Goal: Information Seeking & Learning: Find specific fact

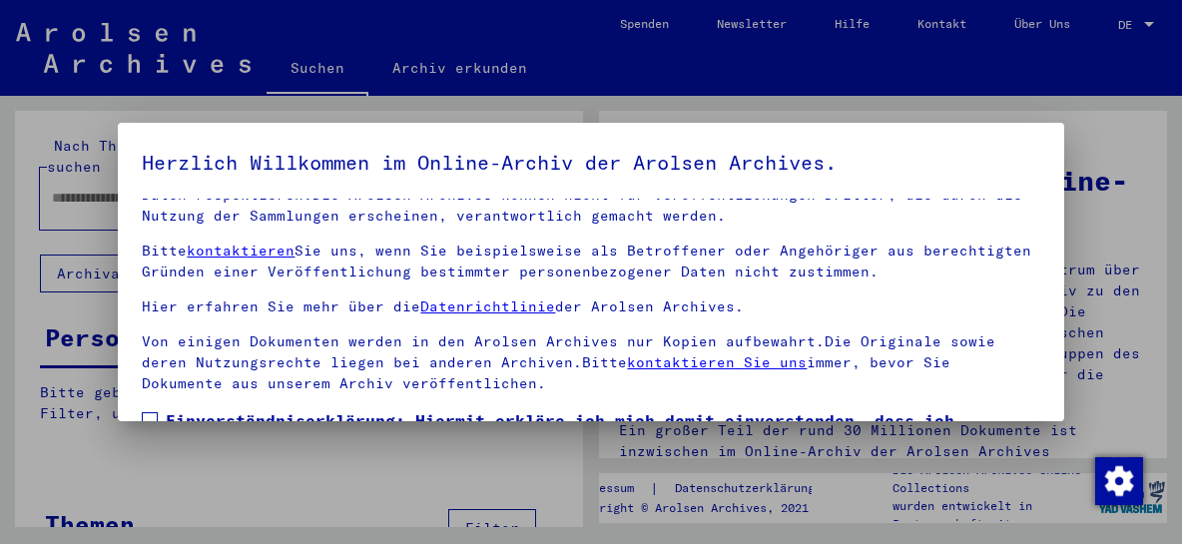
scroll to position [191, 0]
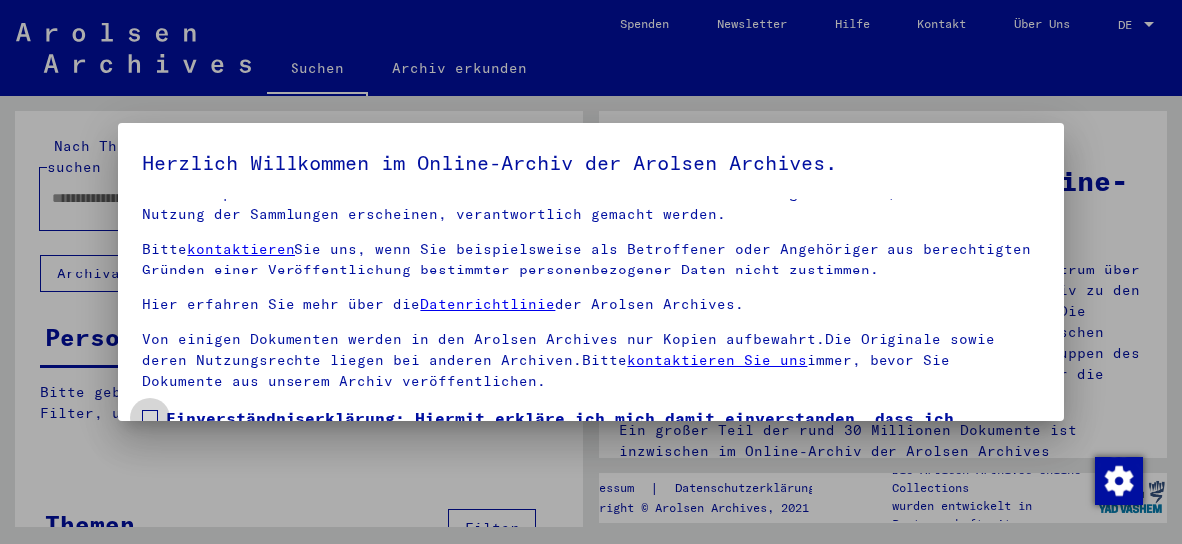
click at [150, 410] on span at bounding box center [150, 418] width 16 height 16
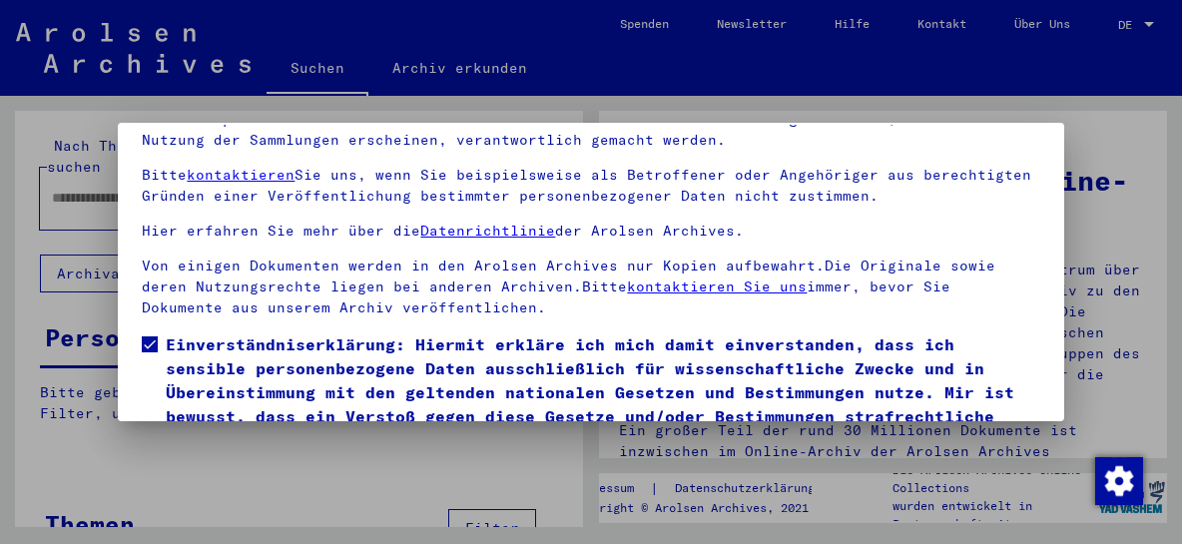
scroll to position [154, 0]
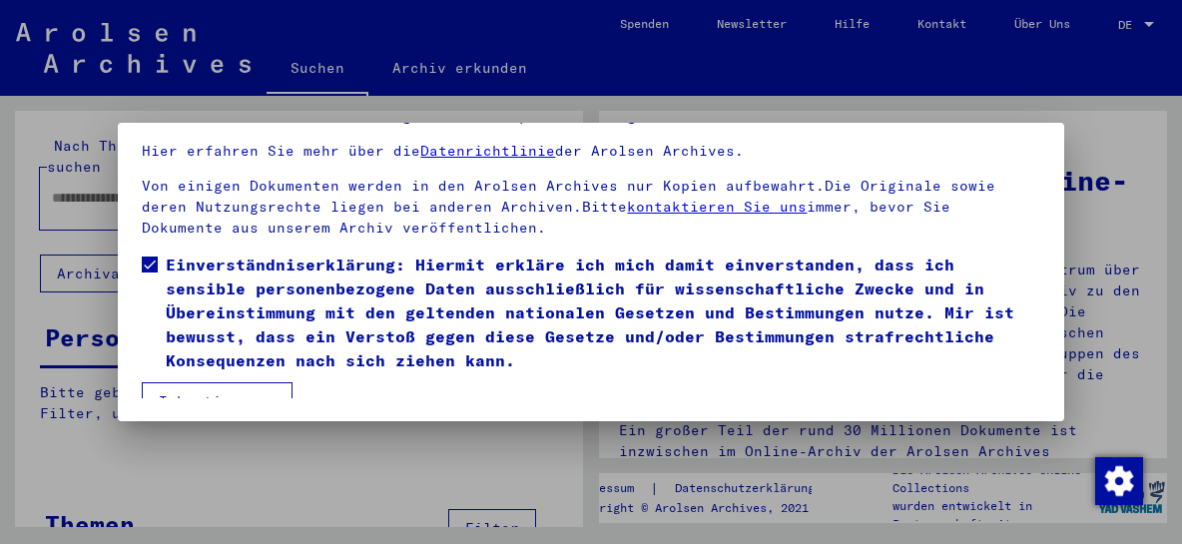
click at [247, 382] on button "Ich stimme zu" at bounding box center [217, 401] width 151 height 38
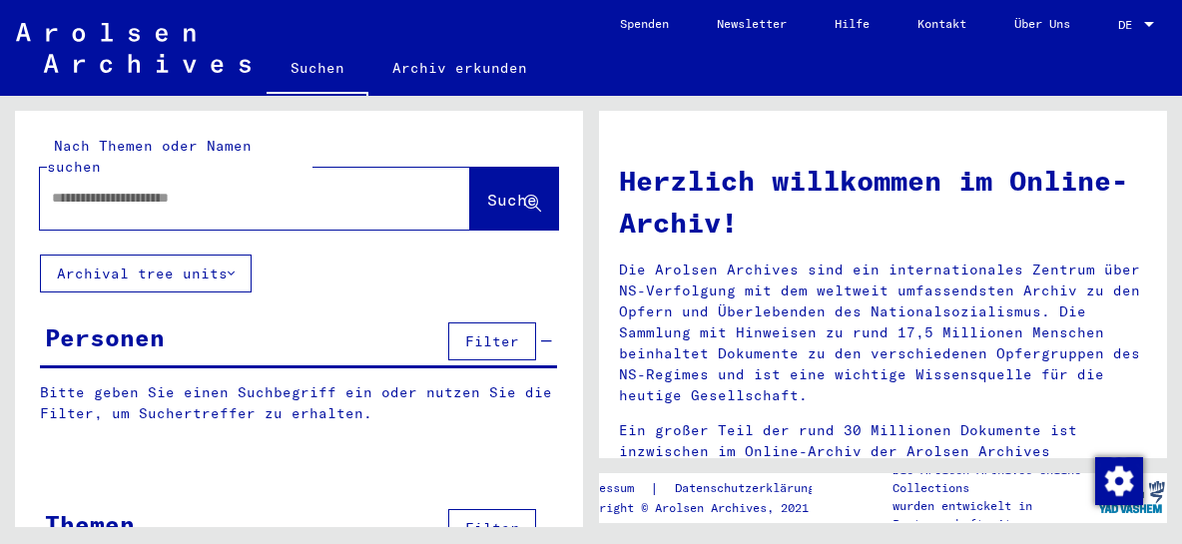
click at [165, 188] on input "text" at bounding box center [231, 198] width 358 height 21
type input "**********"
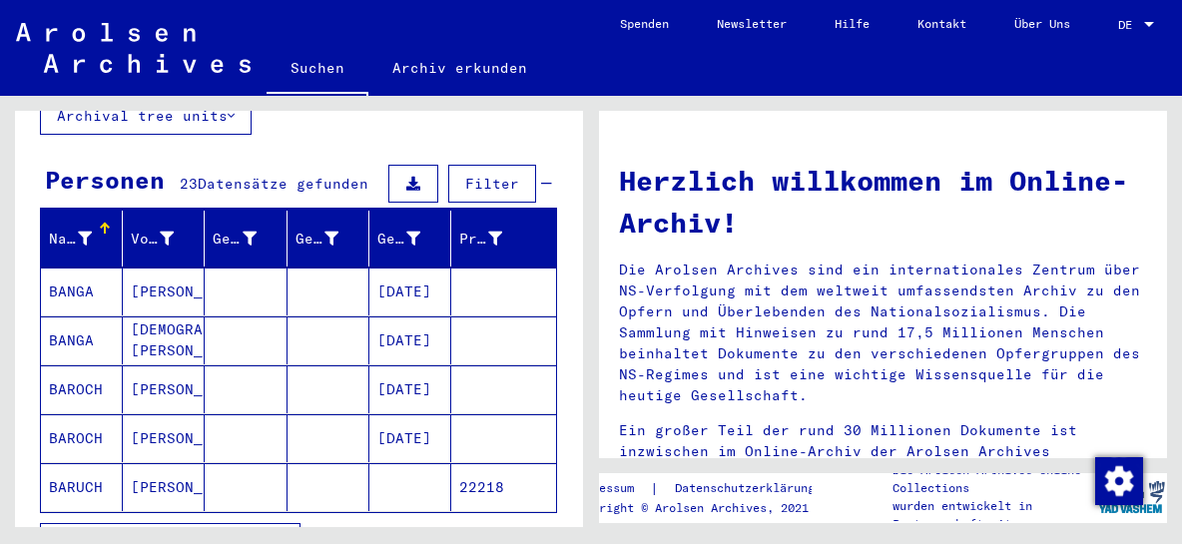
scroll to position [214, 0]
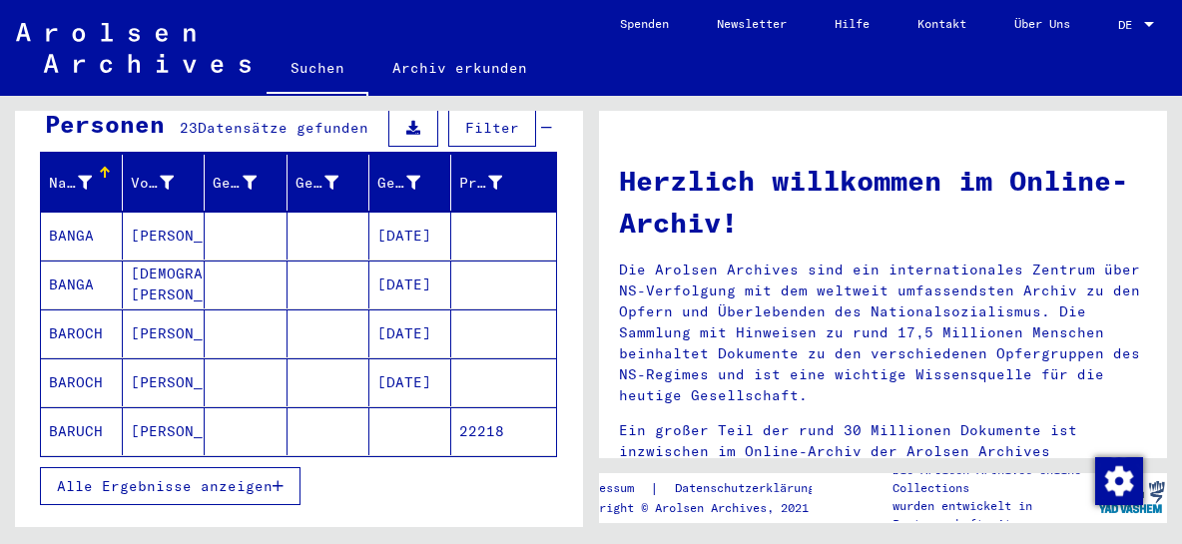
click at [76, 358] on mat-cell "BAROCH" at bounding box center [82, 382] width 82 height 48
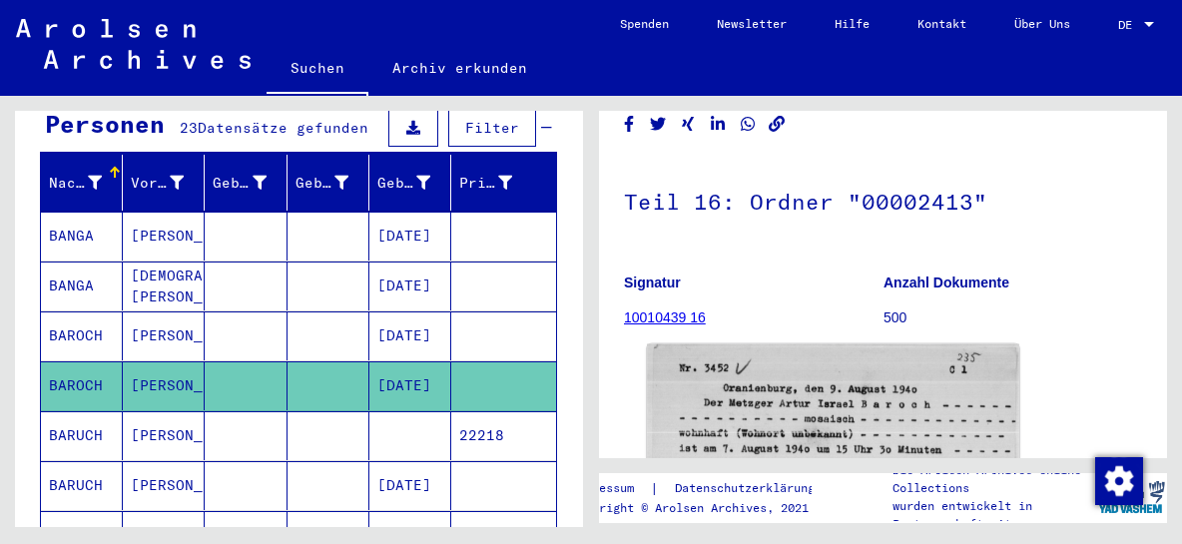
scroll to position [107, 0]
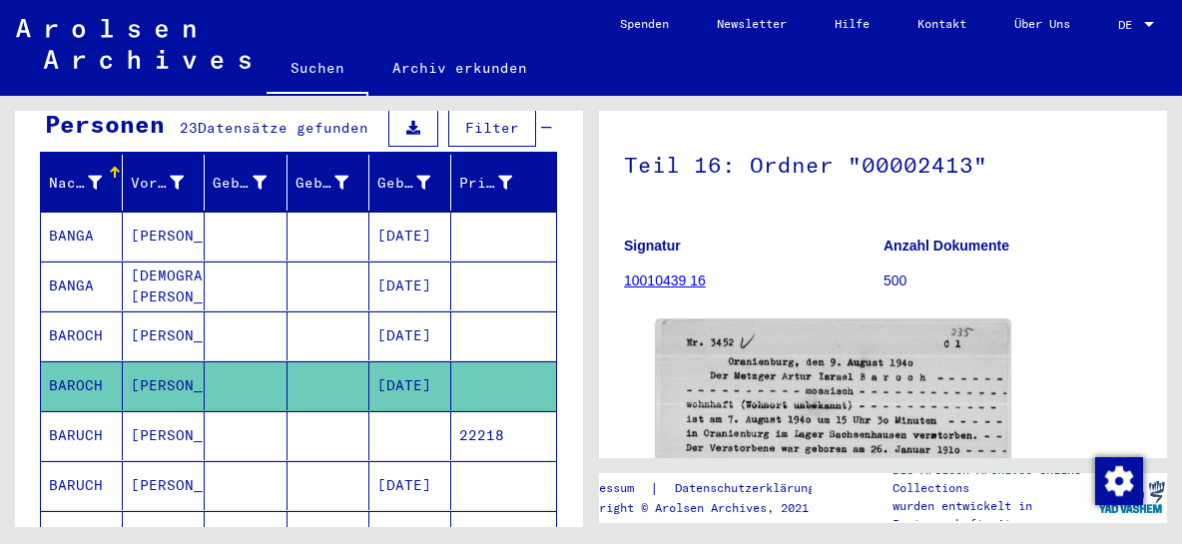
click at [73, 411] on mat-cell "BARUCH" at bounding box center [82, 435] width 82 height 49
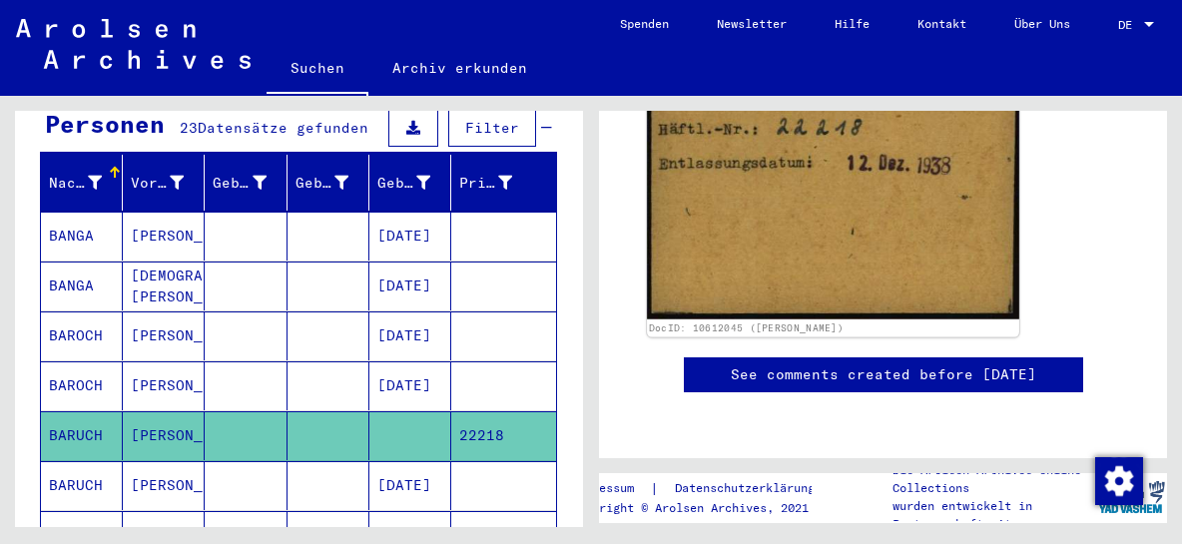
scroll to position [642, 0]
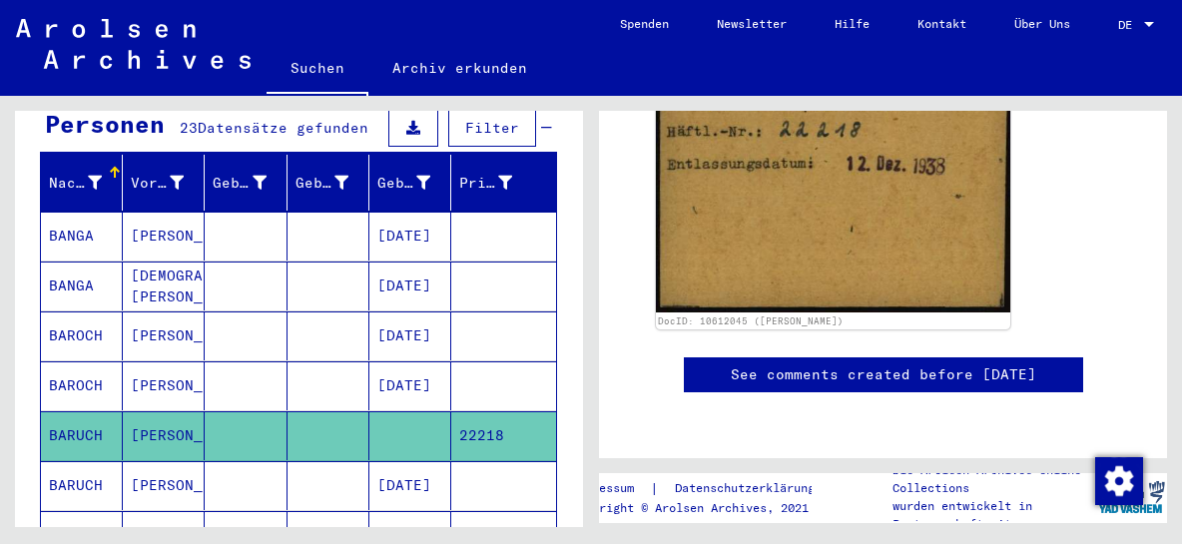
click at [72, 451] on icon at bounding box center [83, 464] width 50 height 80
click at [96, 455] on icon at bounding box center [83, 464] width 50 height 80
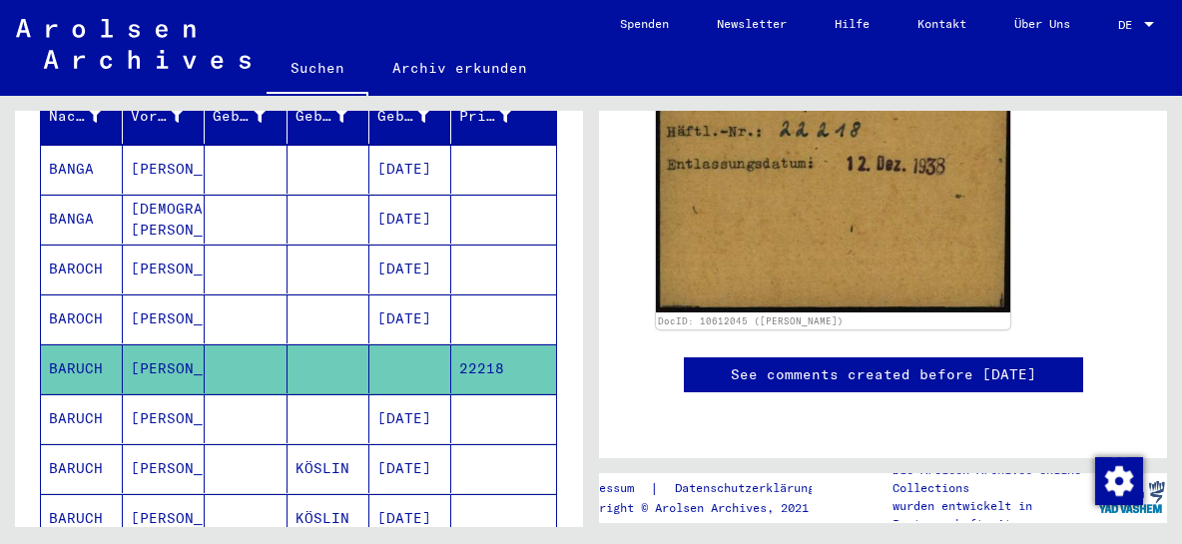
scroll to position [428, 0]
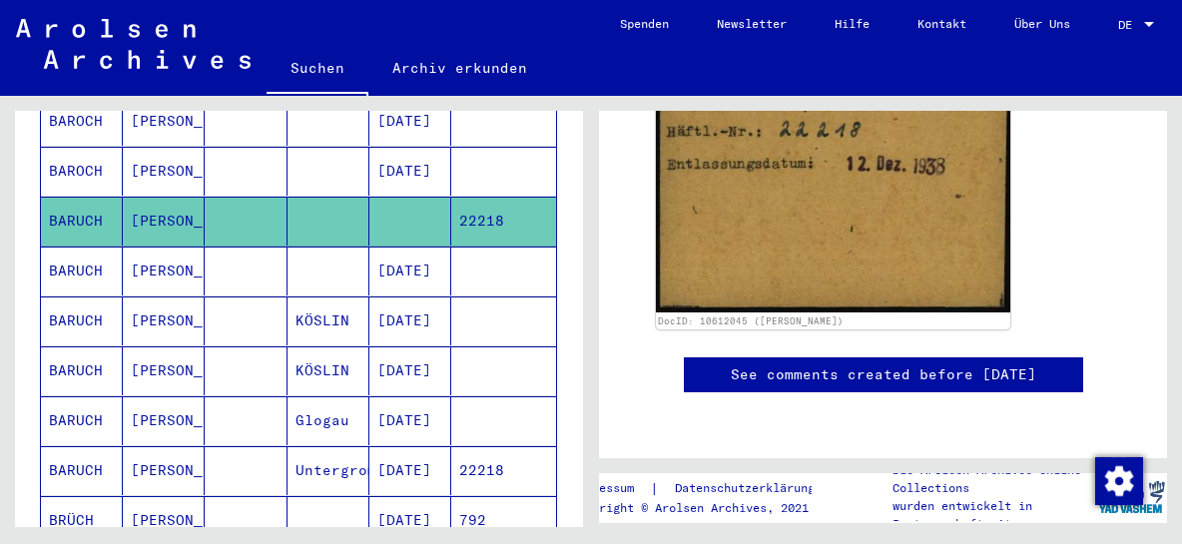
click at [70, 396] on mat-cell "BARUCH" at bounding box center [82, 420] width 82 height 49
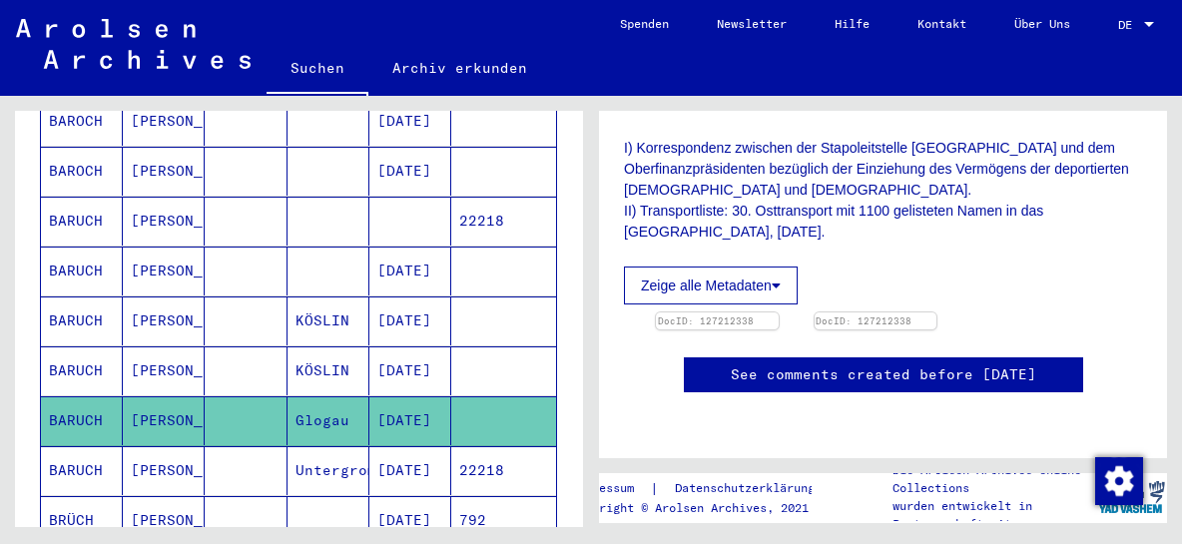
scroll to position [535, 0]
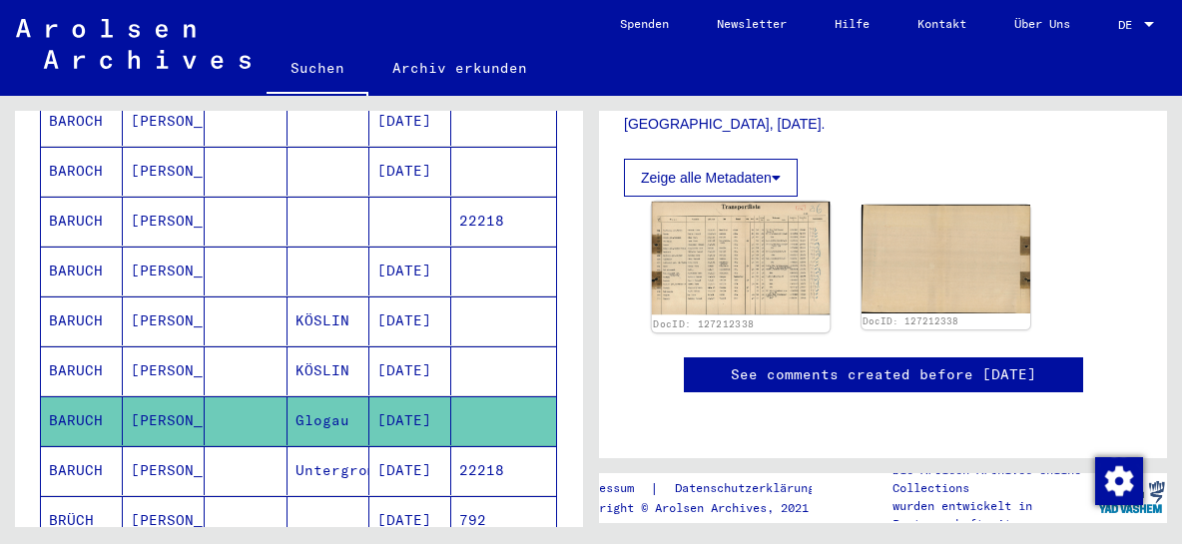
click at [777, 250] on img at bounding box center [741, 258] width 178 height 113
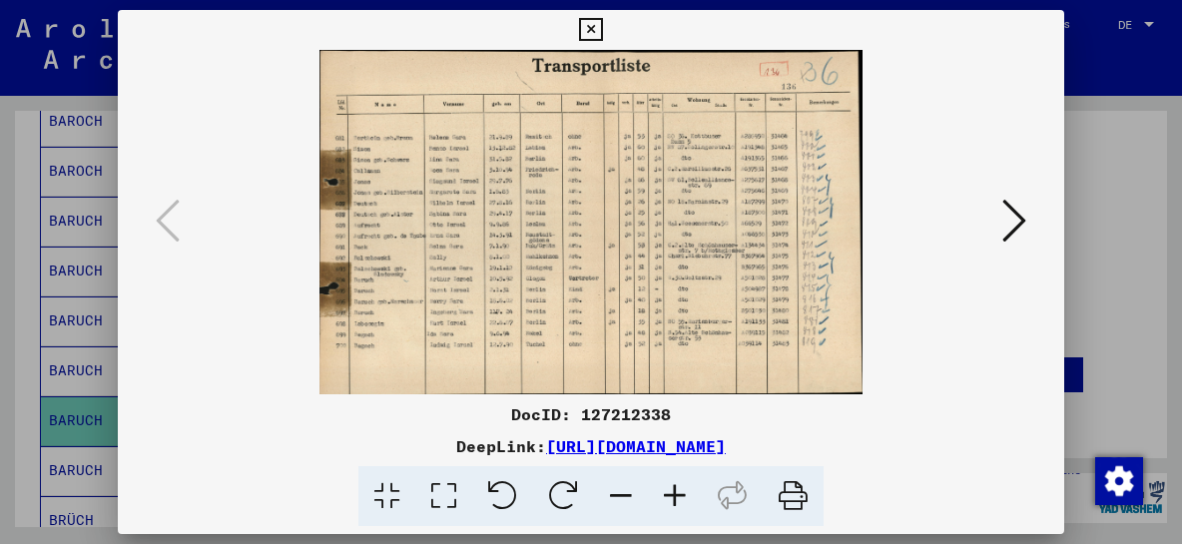
click at [672, 492] on icon at bounding box center [675, 496] width 54 height 61
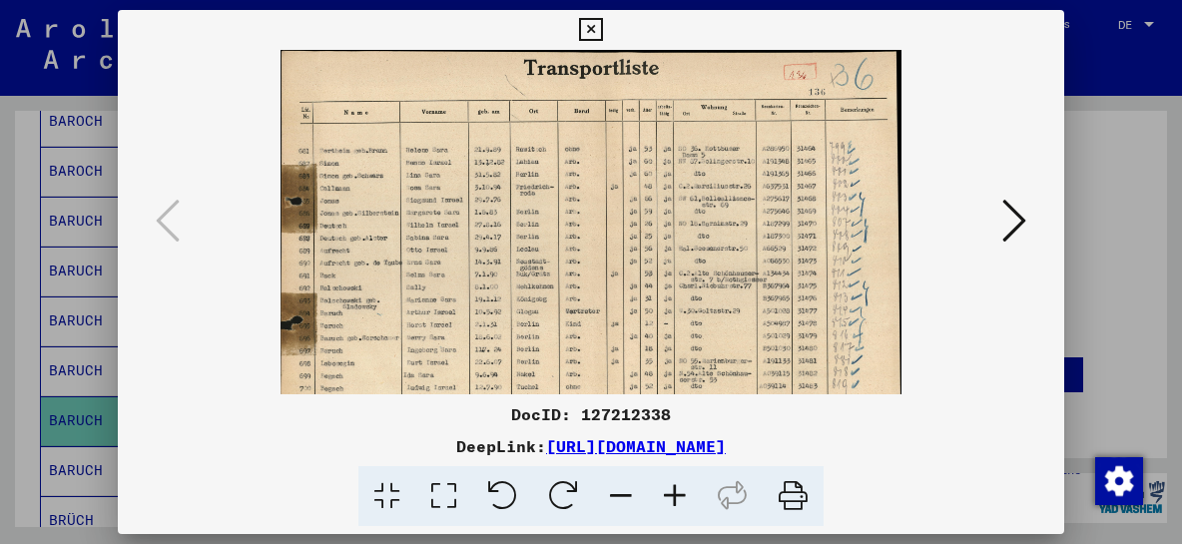
click at [602, 27] on icon at bounding box center [590, 30] width 23 height 24
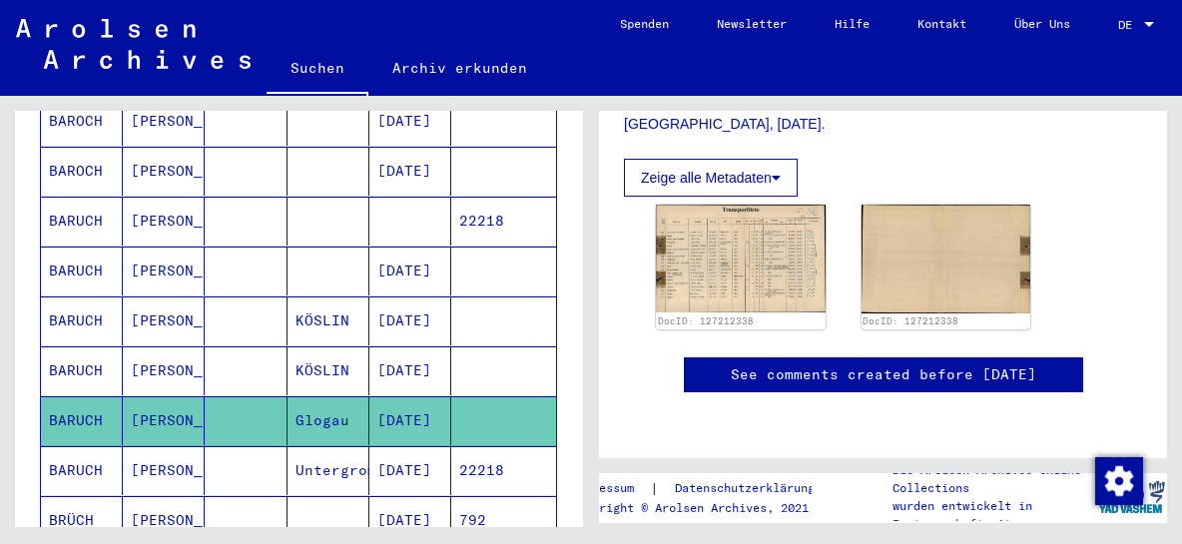
click at [90, 435] on icon at bounding box center [83, 464] width 50 height 80
click at [97, 439] on icon at bounding box center [83, 464] width 50 height 80
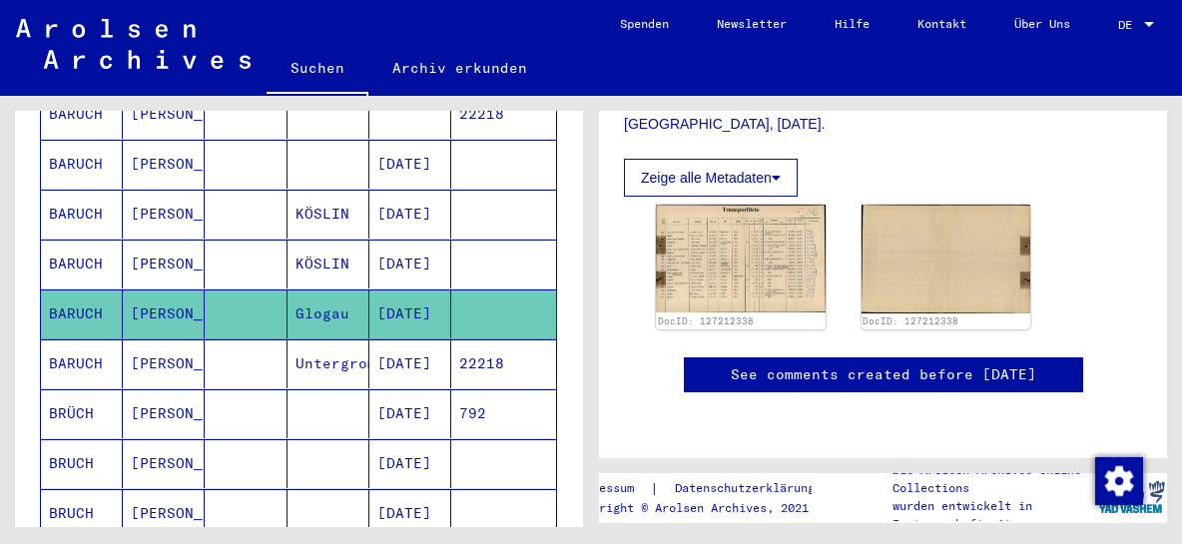
click at [104, 339] on mat-cell "BARUCH" at bounding box center [82, 363] width 82 height 49
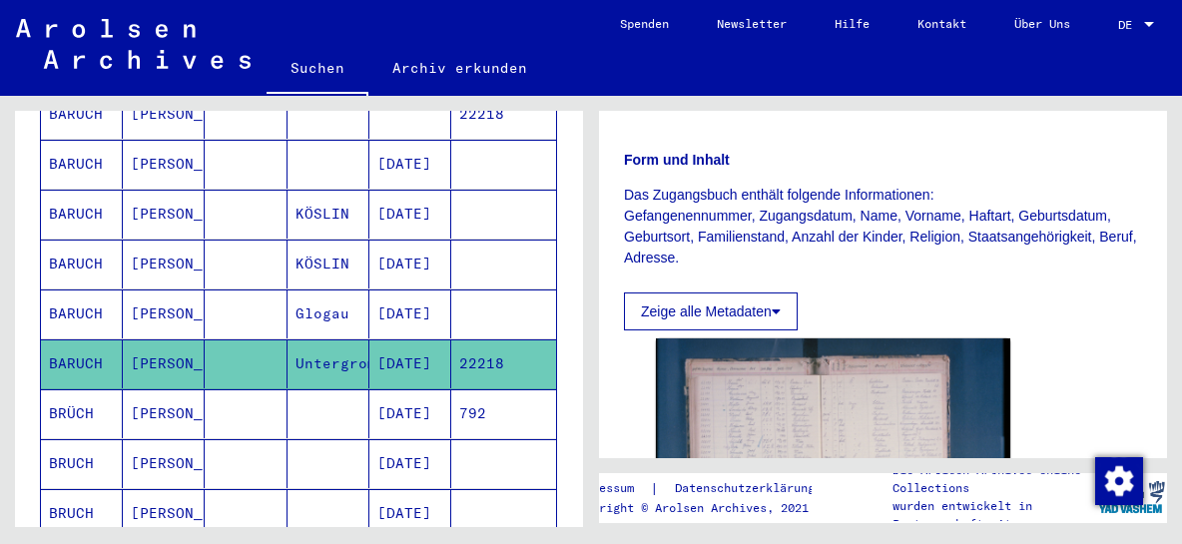
scroll to position [428, 0]
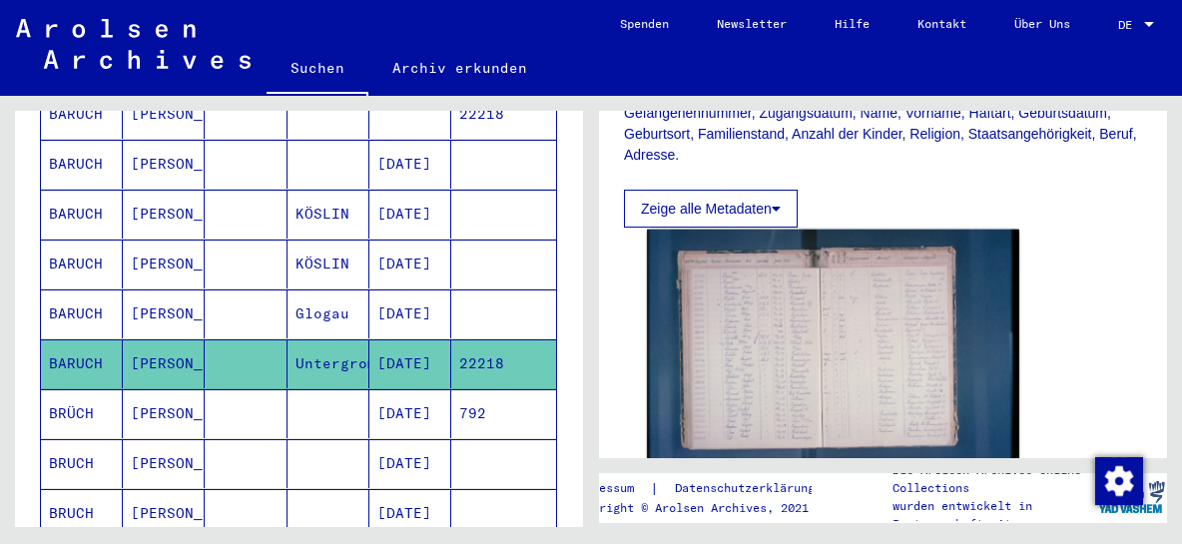
click at [786, 355] on img at bounding box center [833, 354] width 372 height 248
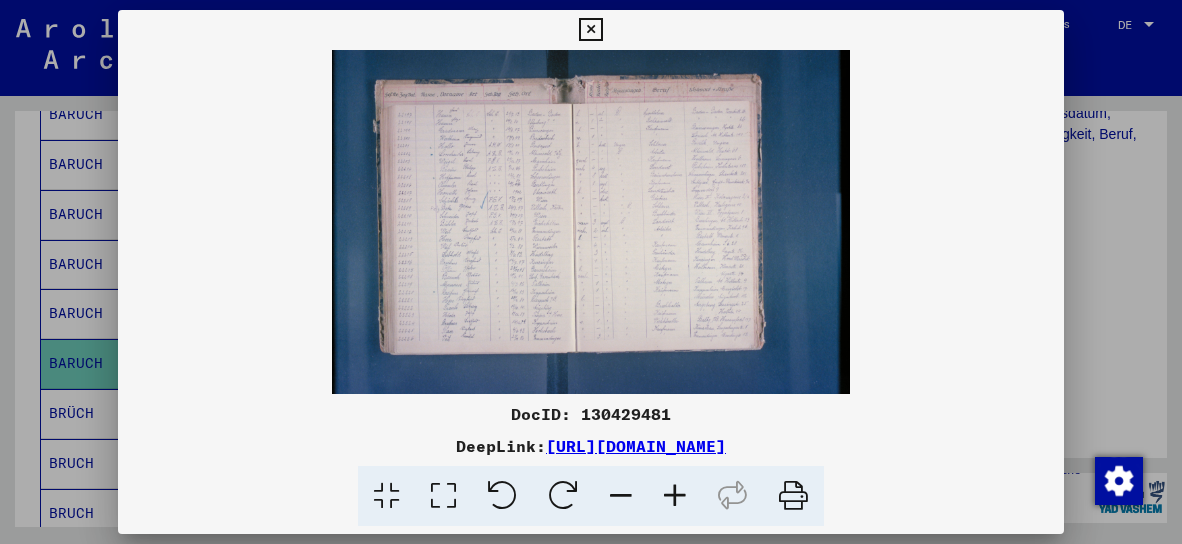
click at [674, 487] on icon at bounding box center [675, 496] width 54 height 61
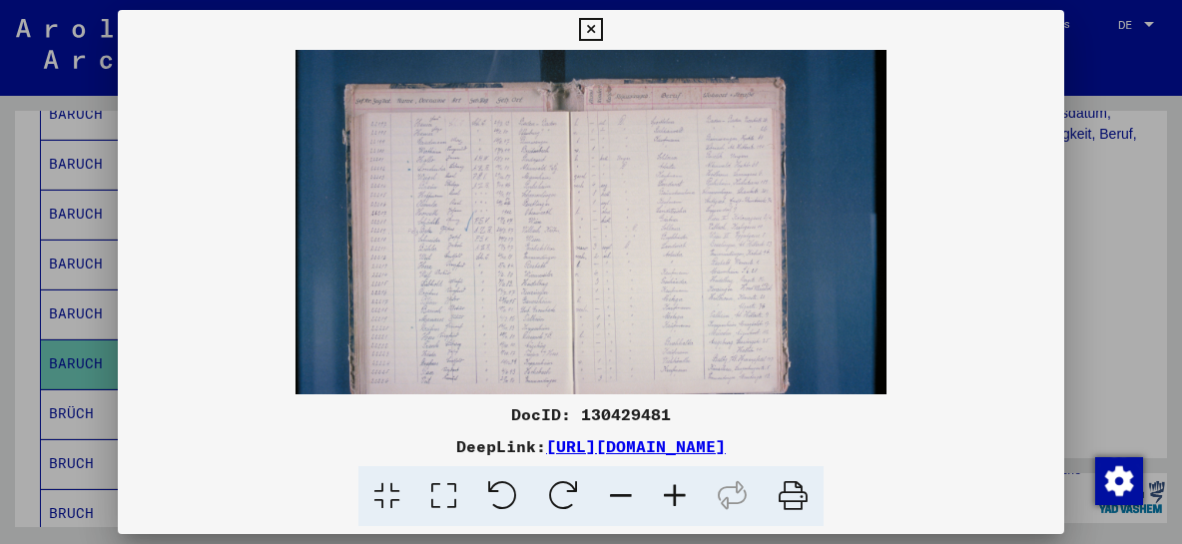
click at [674, 487] on icon at bounding box center [675, 496] width 54 height 61
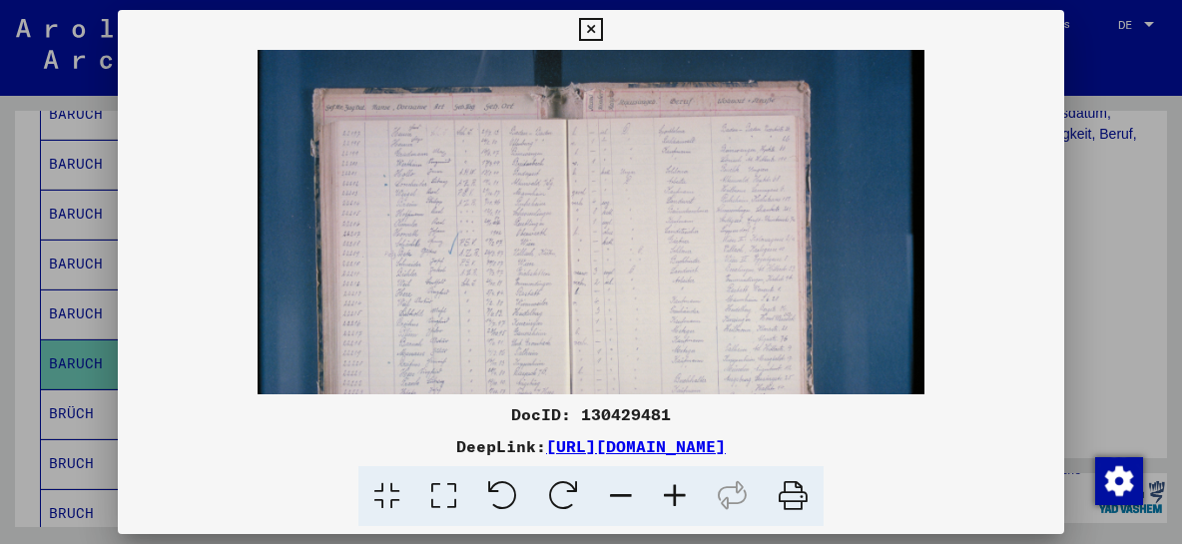
click at [674, 487] on icon at bounding box center [675, 496] width 54 height 61
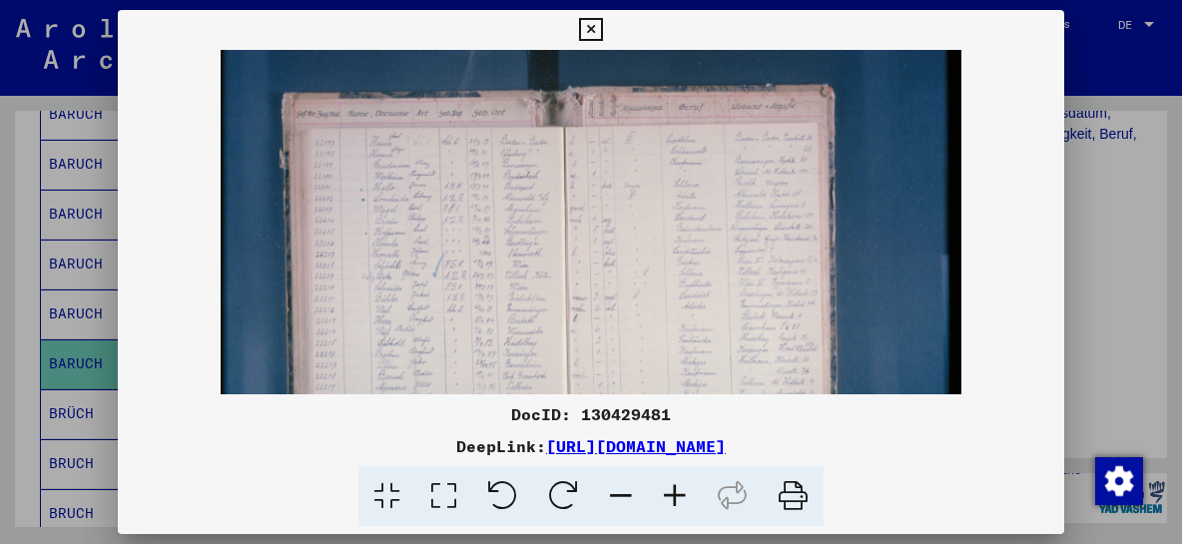
click at [676, 486] on icon at bounding box center [675, 496] width 54 height 61
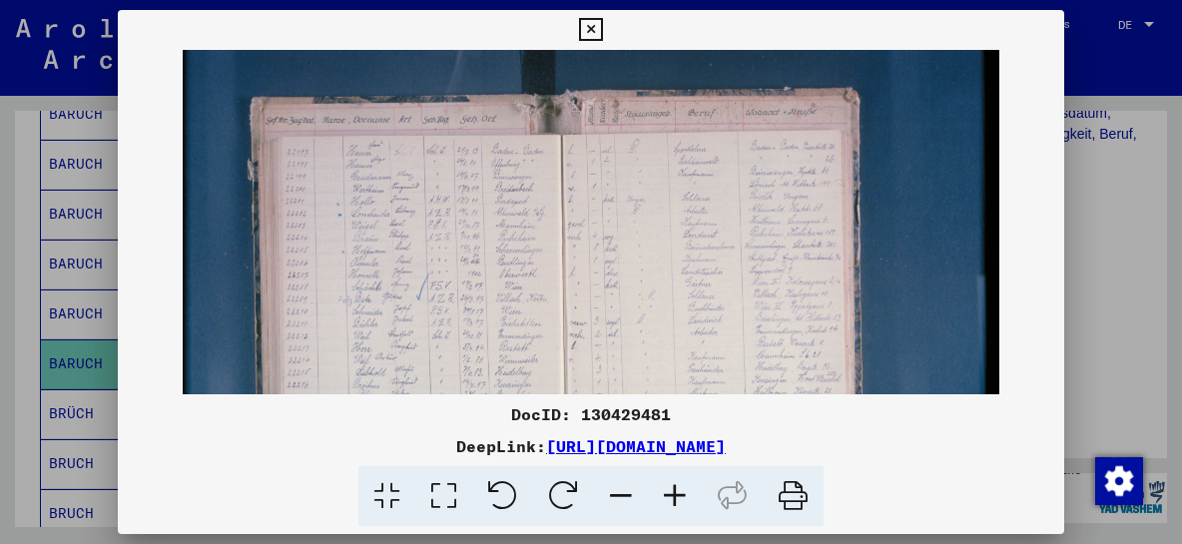
click at [676, 485] on icon at bounding box center [675, 496] width 54 height 61
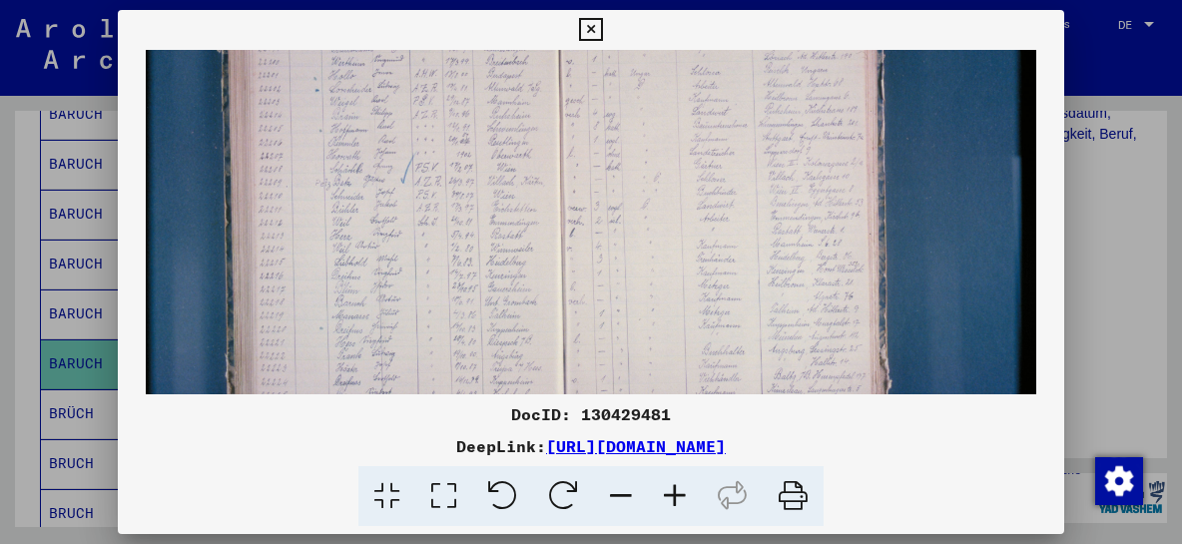
scroll to position [144, 0]
drag, startPoint x: 394, startPoint y: 345, endPoint x: 386, endPoint y: 210, distance: 136.0
click at [386, 210] on img at bounding box center [592, 203] width 892 height 594
click at [667, 492] on icon at bounding box center [675, 496] width 54 height 61
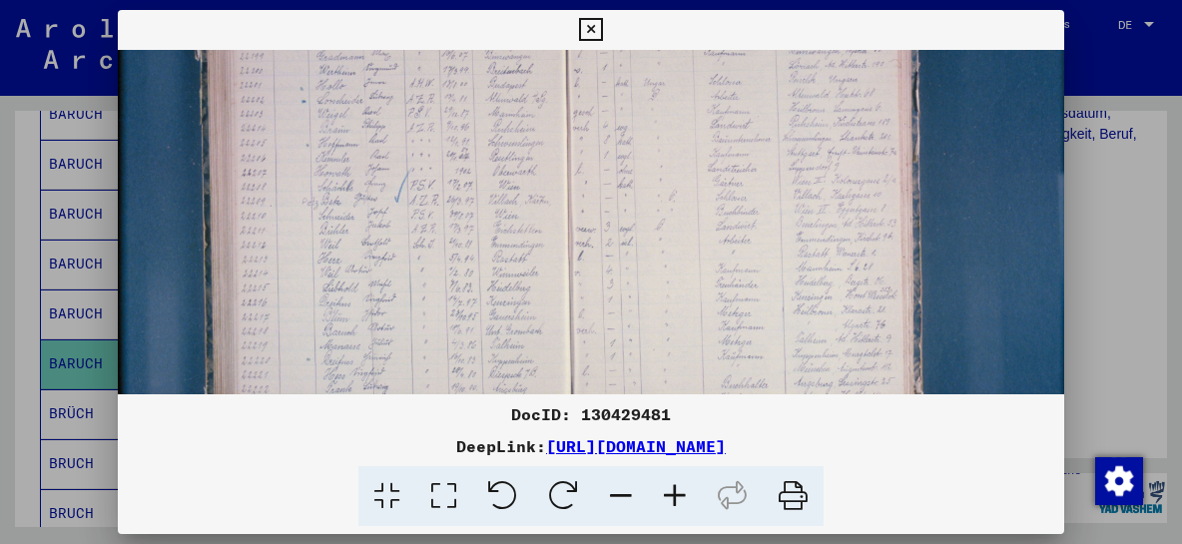
click at [667, 492] on icon at bounding box center [675, 496] width 54 height 61
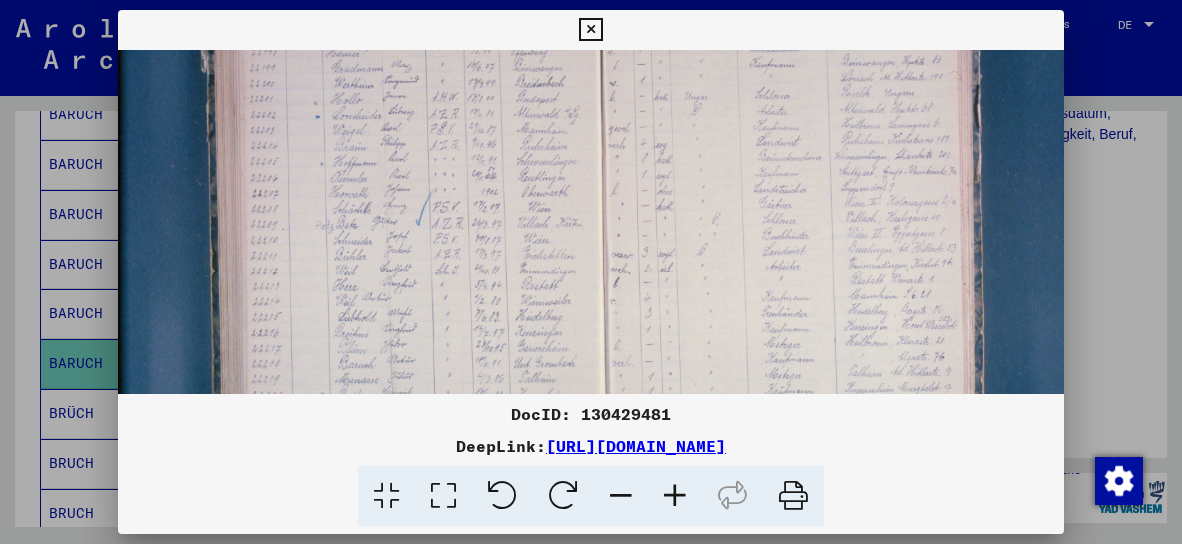
click at [667, 492] on icon at bounding box center [675, 496] width 54 height 61
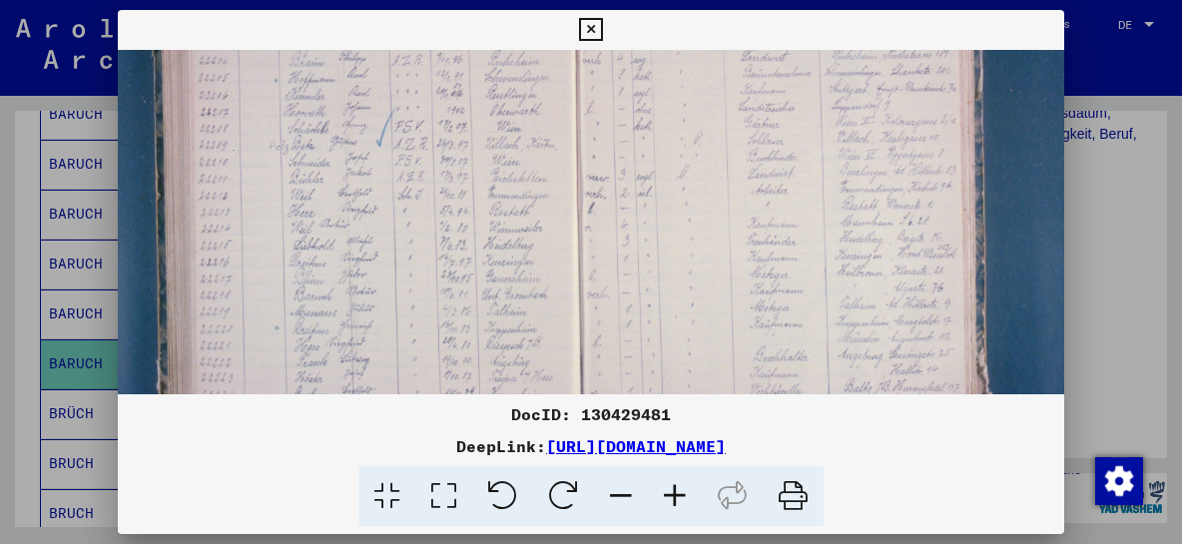
scroll to position [249, 62]
drag, startPoint x: 410, startPoint y: 339, endPoint x: 353, endPoint y: 237, distance: 117.5
click at [353, 237] on img at bounding box center [614, 173] width 1116 height 744
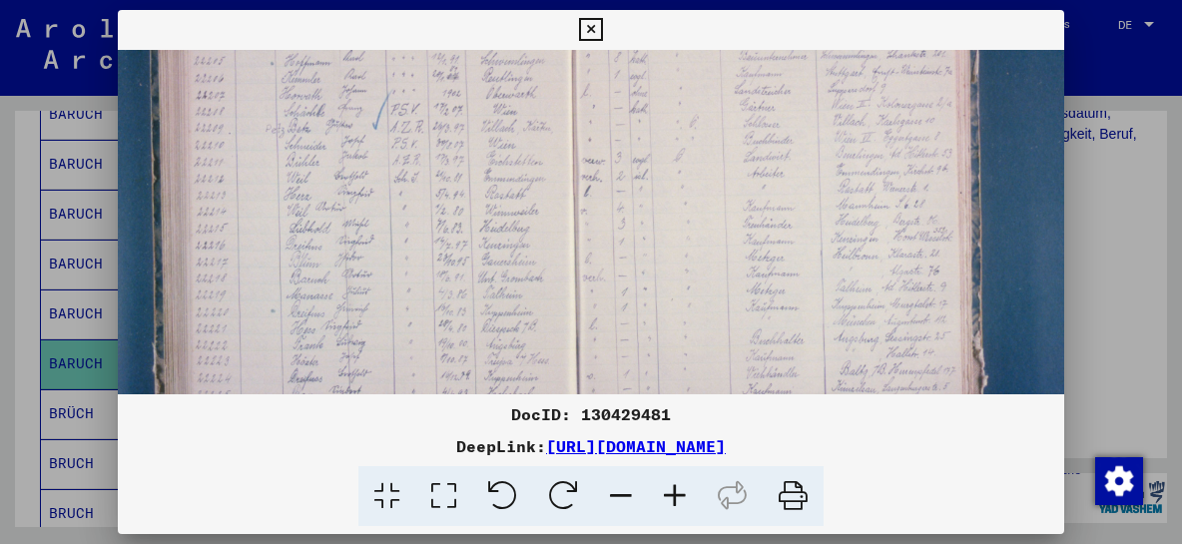
scroll to position [228, 59]
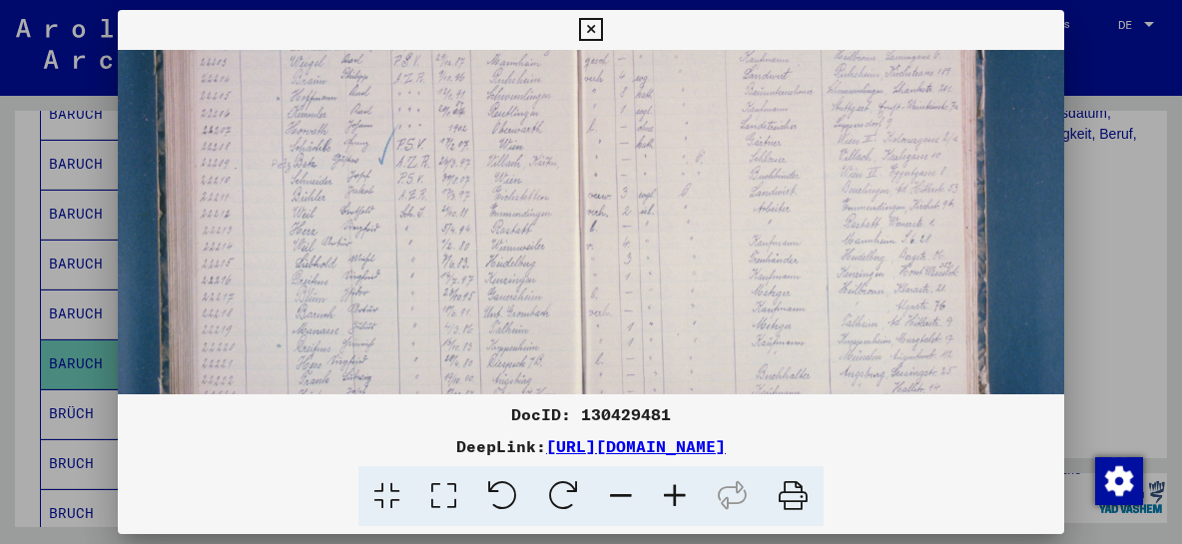
drag, startPoint x: 382, startPoint y: 282, endPoint x: 385, endPoint y: 305, distance: 23.2
click at [385, 305] on img at bounding box center [617, 194] width 1116 height 744
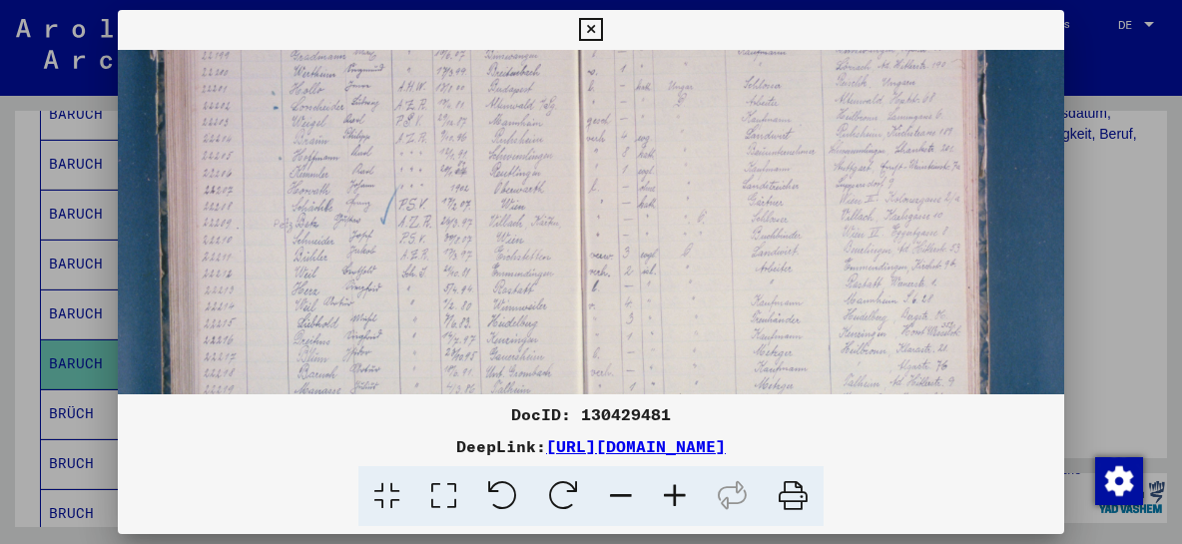
scroll to position [155, 57]
drag, startPoint x: 391, startPoint y: 207, endPoint x: 392, endPoint y: 281, distance: 73.9
click at [392, 281] on img at bounding box center [619, 267] width 1116 height 744
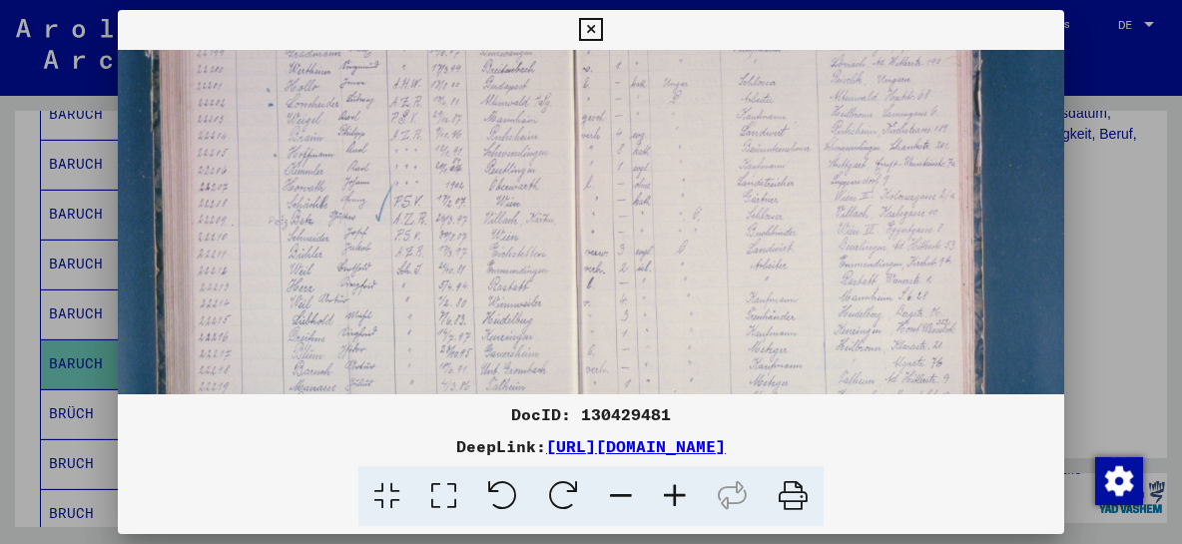
scroll to position [194, 73]
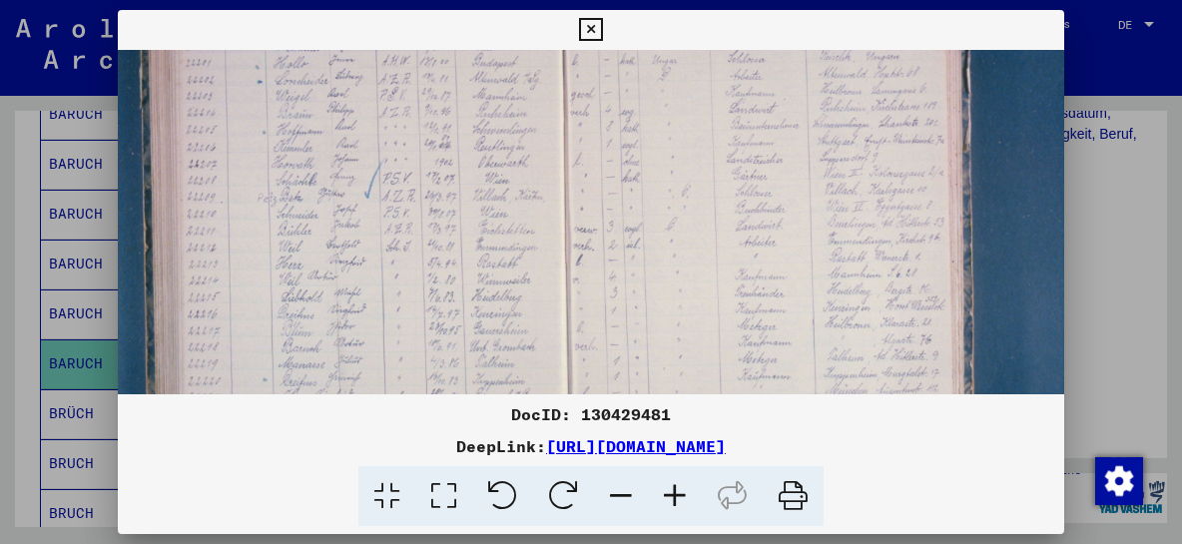
drag, startPoint x: 397, startPoint y: 316, endPoint x: 384, endPoint y: 278, distance: 40.1
click at [384, 278] on img at bounding box center [603, 228] width 1116 height 744
click at [602, 27] on icon at bounding box center [590, 30] width 23 height 24
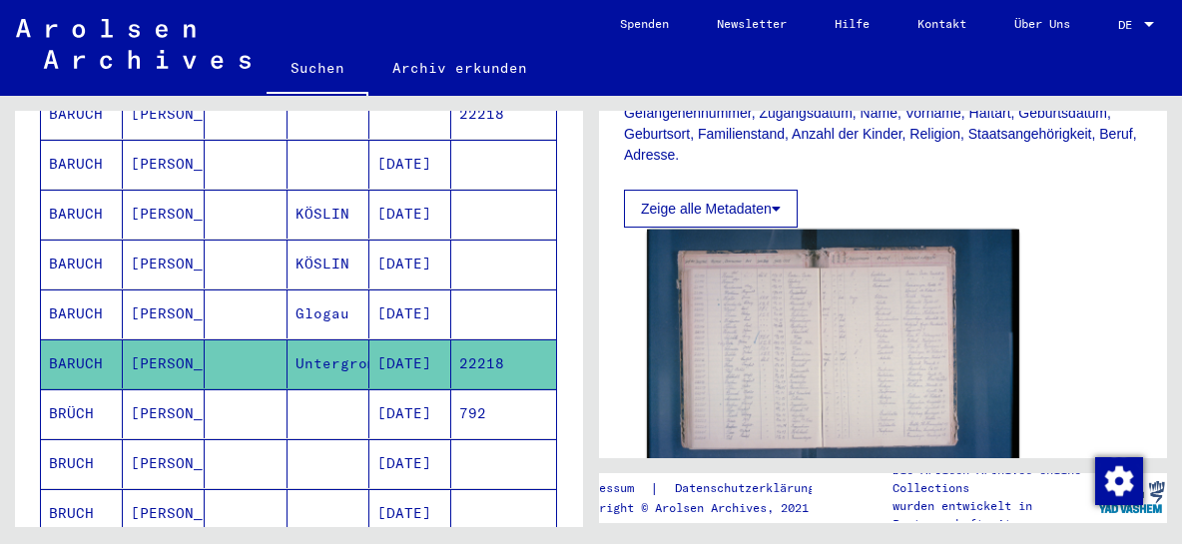
click at [767, 377] on img at bounding box center [833, 354] width 372 height 248
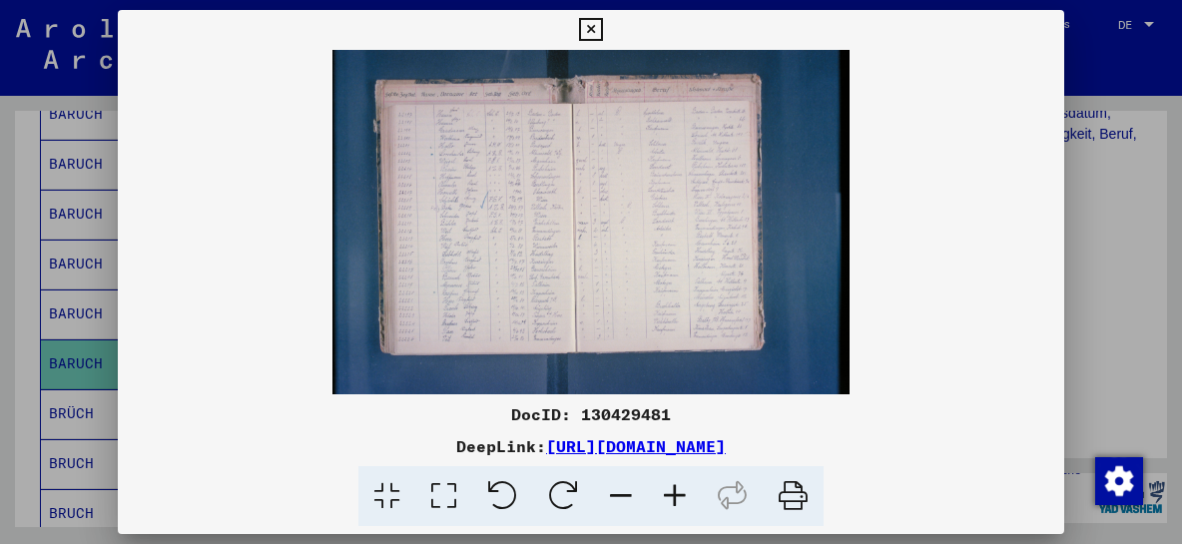
click at [676, 493] on icon at bounding box center [675, 496] width 54 height 61
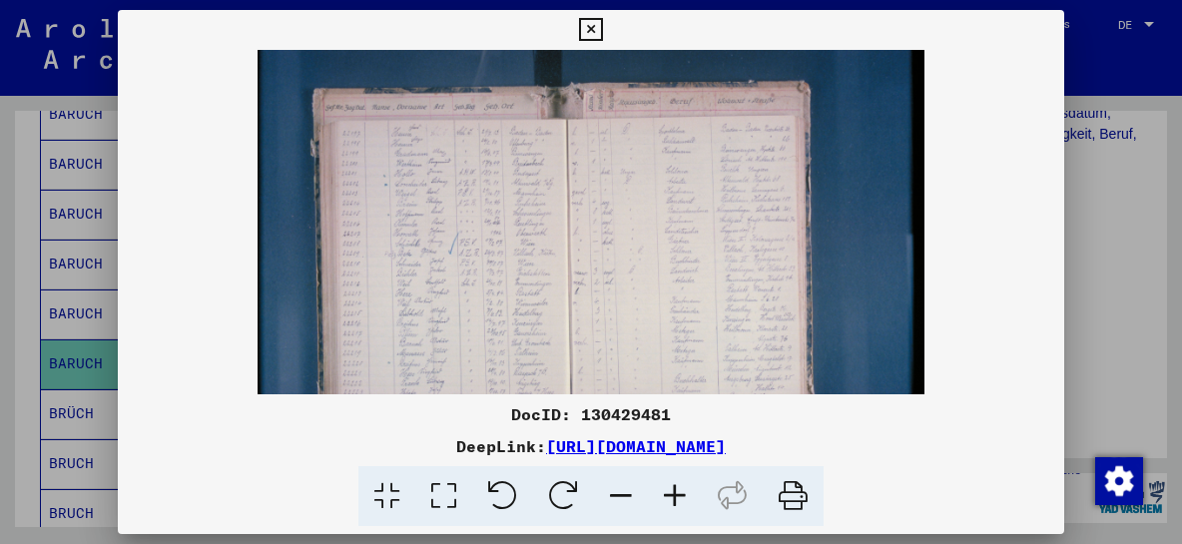
click at [676, 493] on icon at bounding box center [675, 496] width 54 height 61
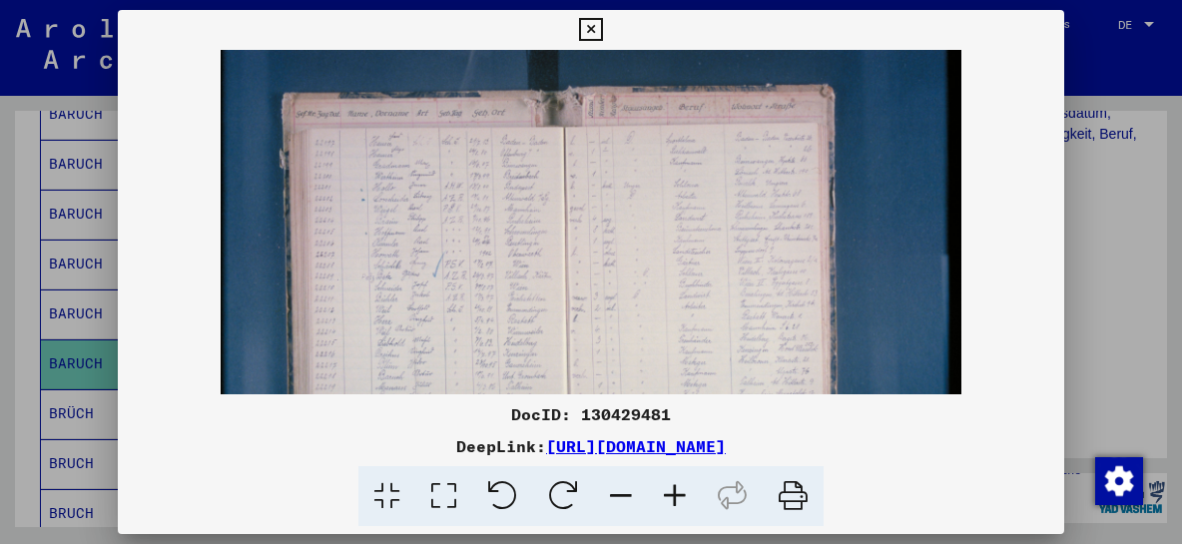
click at [676, 493] on icon at bounding box center [675, 496] width 54 height 61
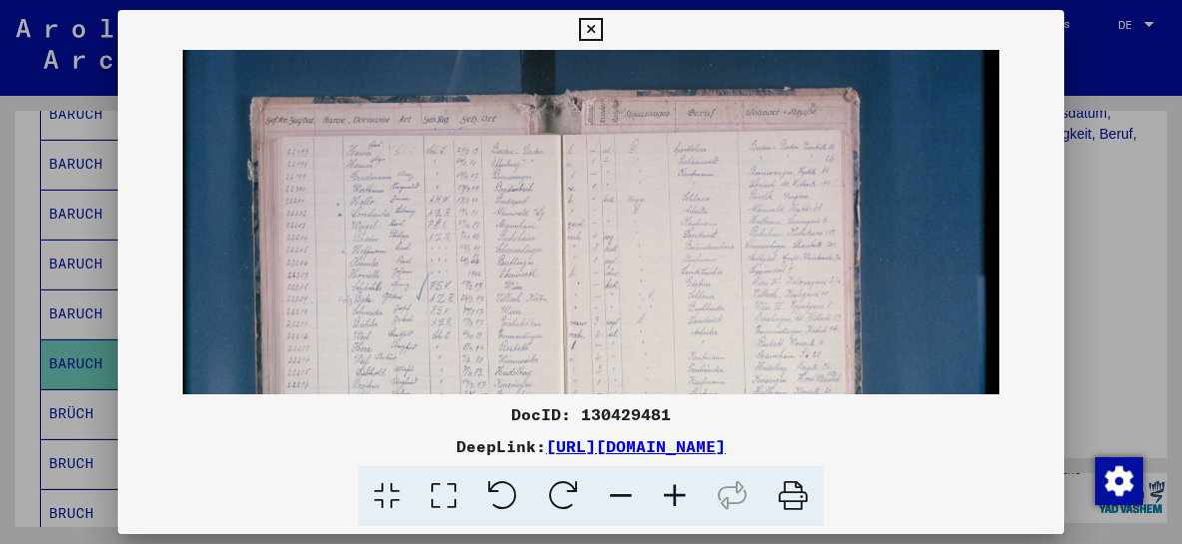
click at [676, 493] on icon at bounding box center [675, 496] width 54 height 61
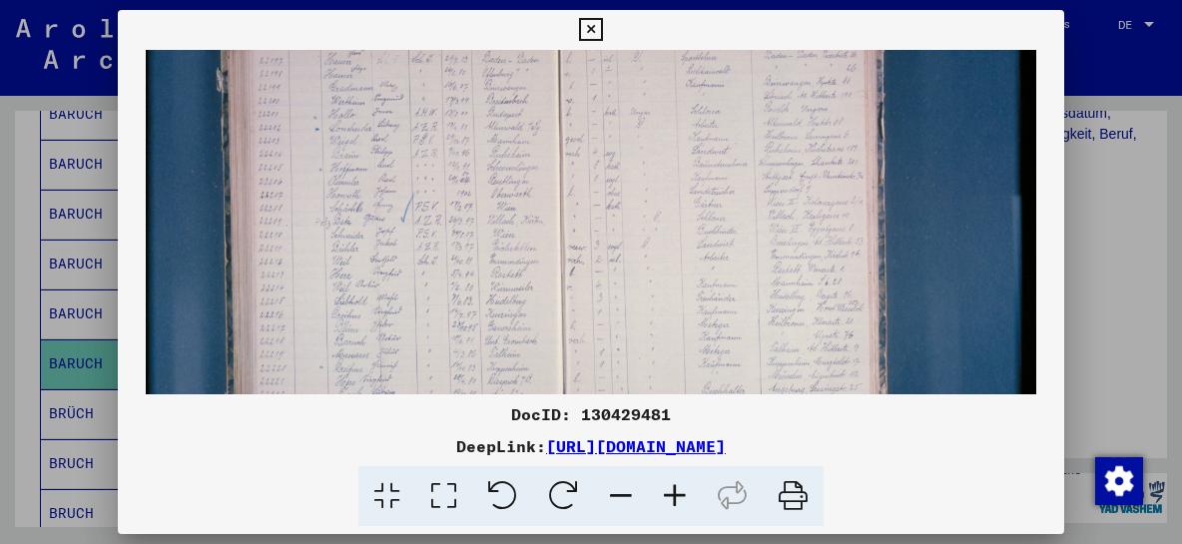
scroll to position [104, 0]
drag, startPoint x: 359, startPoint y: 332, endPoint x: 322, endPoint y: 229, distance: 110.2
click at [322, 229] on img at bounding box center [592, 243] width 892 height 594
click at [674, 492] on icon at bounding box center [675, 496] width 54 height 61
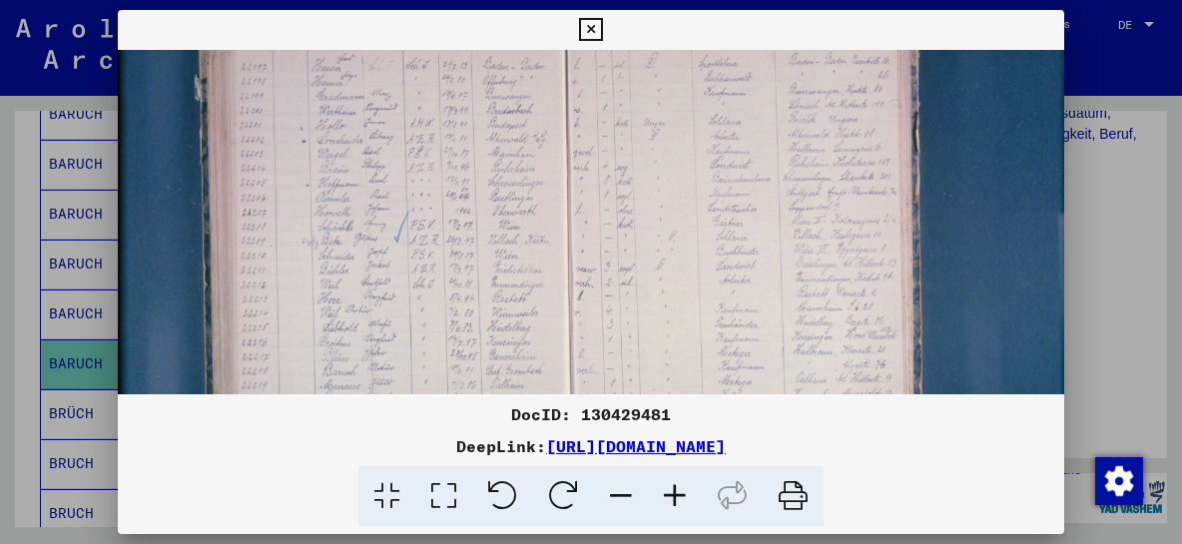
click at [674, 492] on icon at bounding box center [675, 496] width 54 height 61
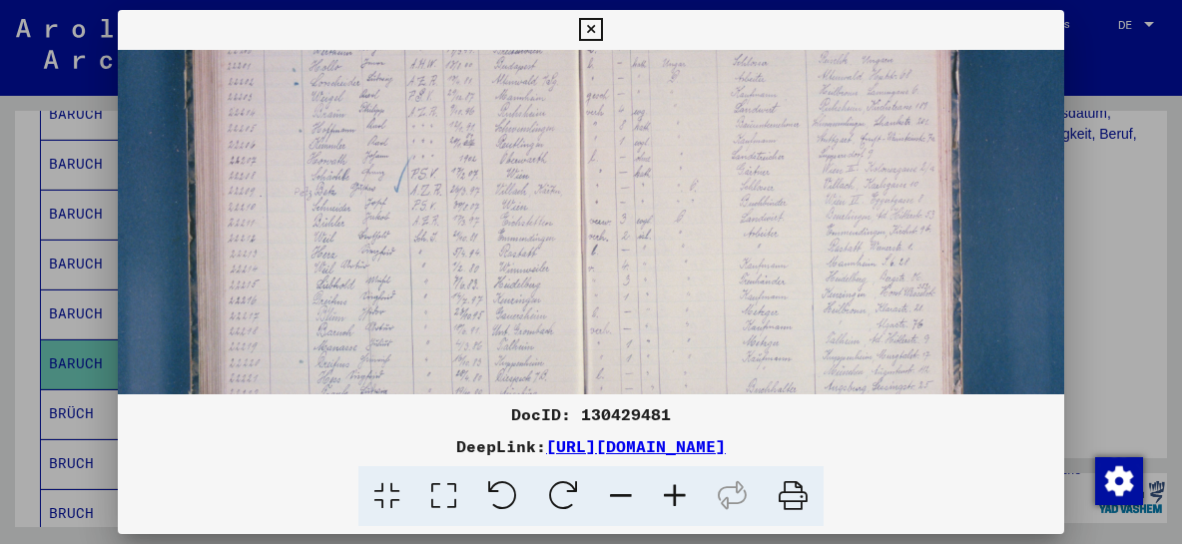
scroll to position [185, 22]
drag, startPoint x: 508, startPoint y: 332, endPoint x: 494, endPoint y: 277, distance: 57.6
click at [494, 277] on img at bounding box center [616, 212] width 1041 height 694
click at [602, 23] on icon at bounding box center [590, 30] width 23 height 24
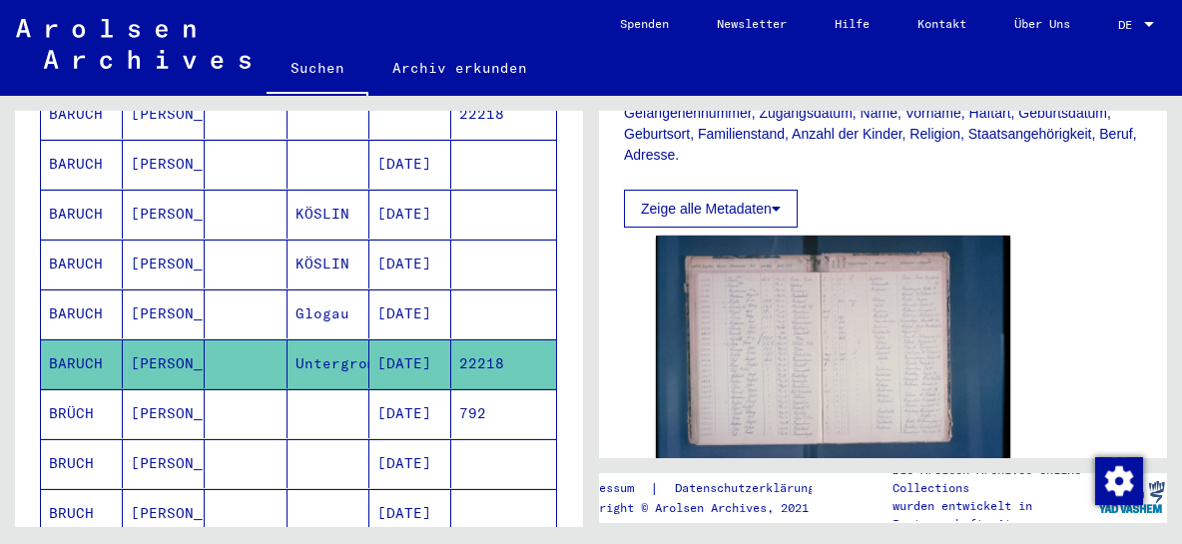
click at [76, 389] on mat-cell "BRÜCH" at bounding box center [82, 413] width 82 height 49
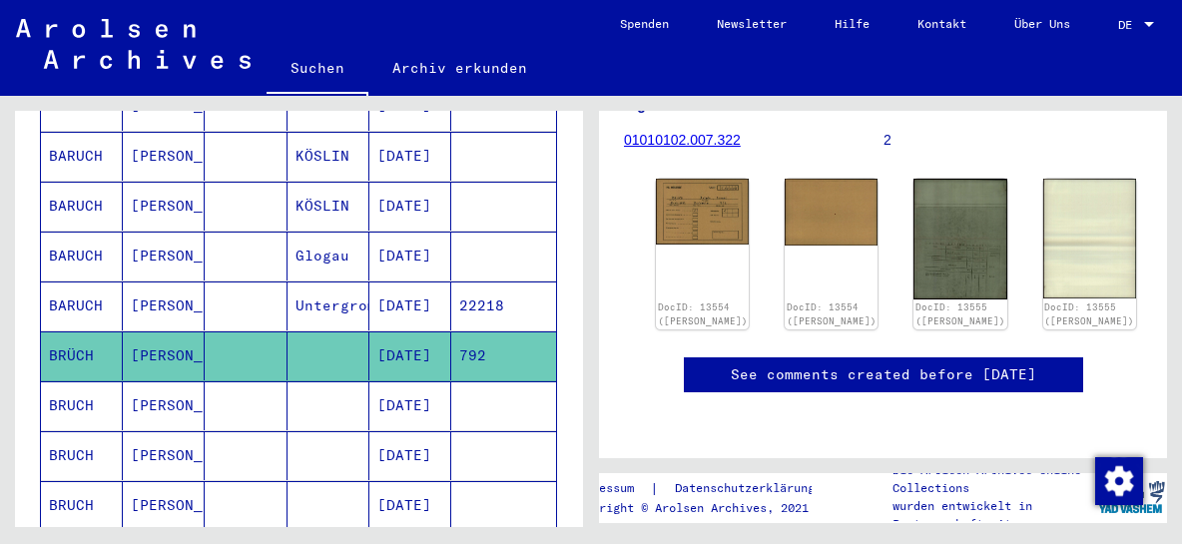
scroll to position [428, 0]
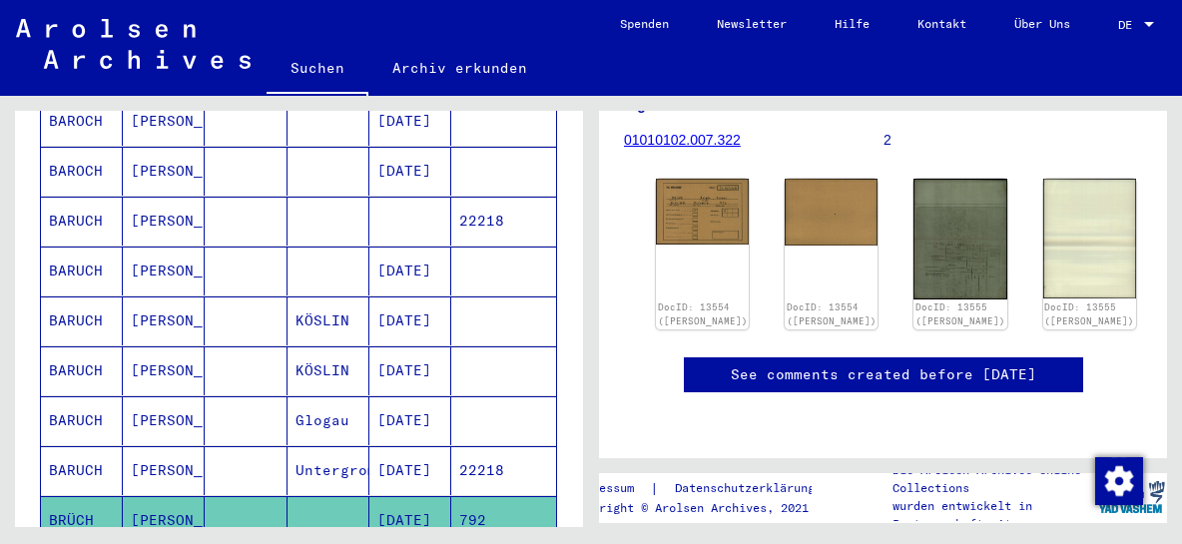
click at [331, 446] on mat-cell "Untergrombach" at bounding box center [329, 470] width 82 height 49
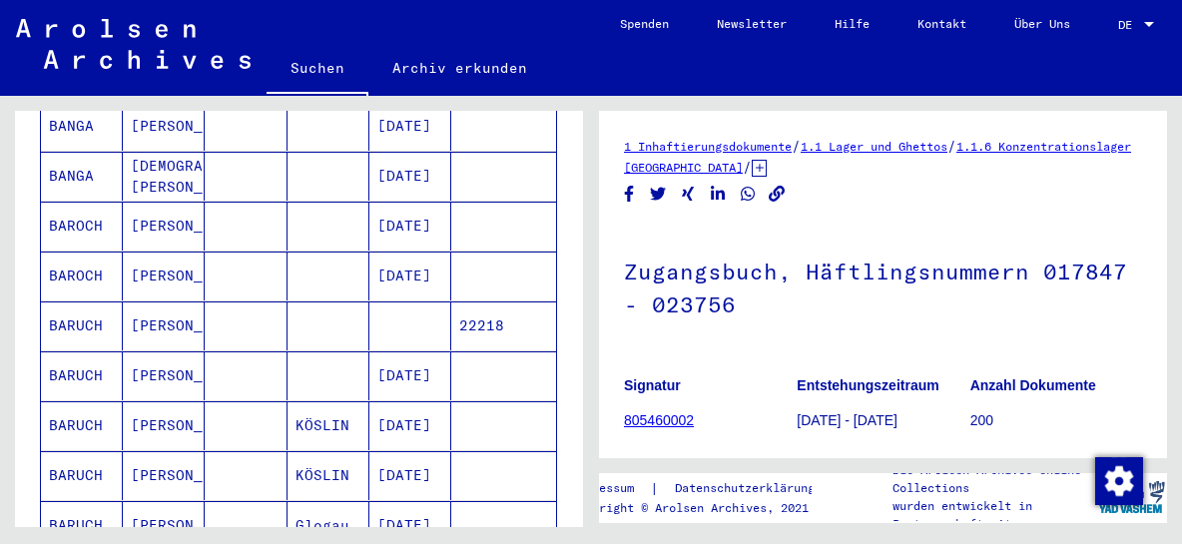
scroll to position [320, 0]
